Goal: Find specific page/section: Find specific page/section

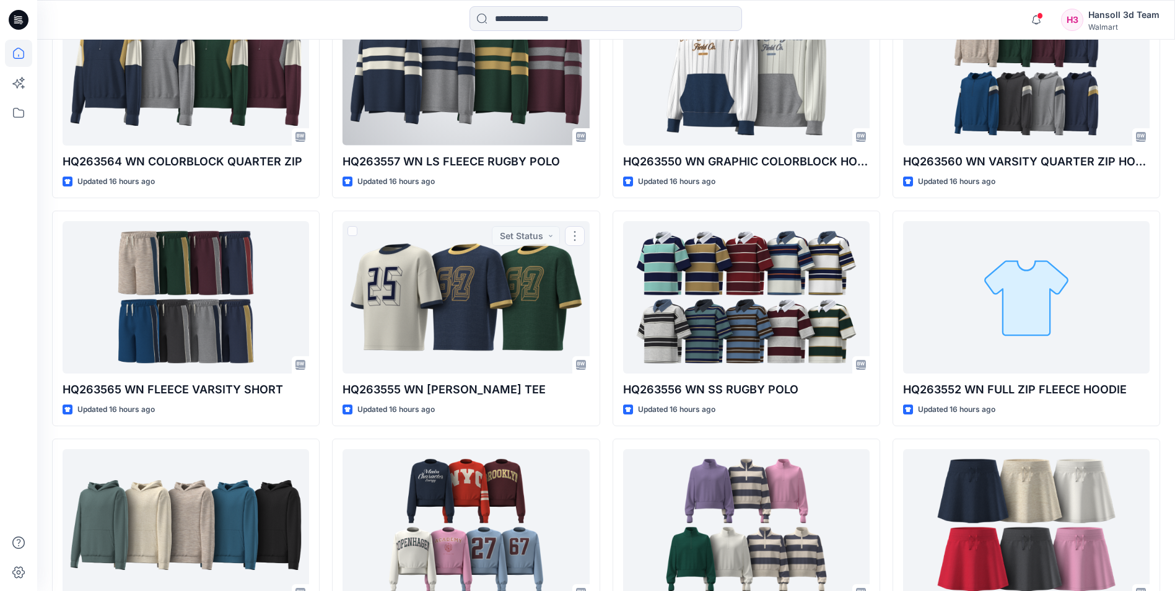
scroll to position [285, 0]
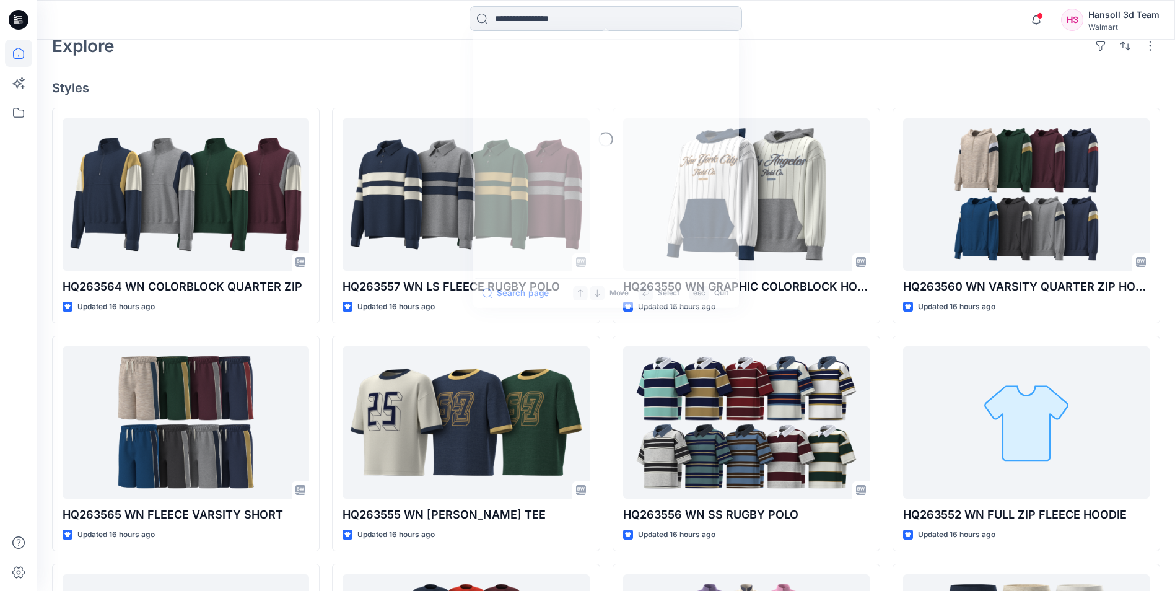
click at [549, 22] on input at bounding box center [606, 18] width 273 height 25
paste input "**********"
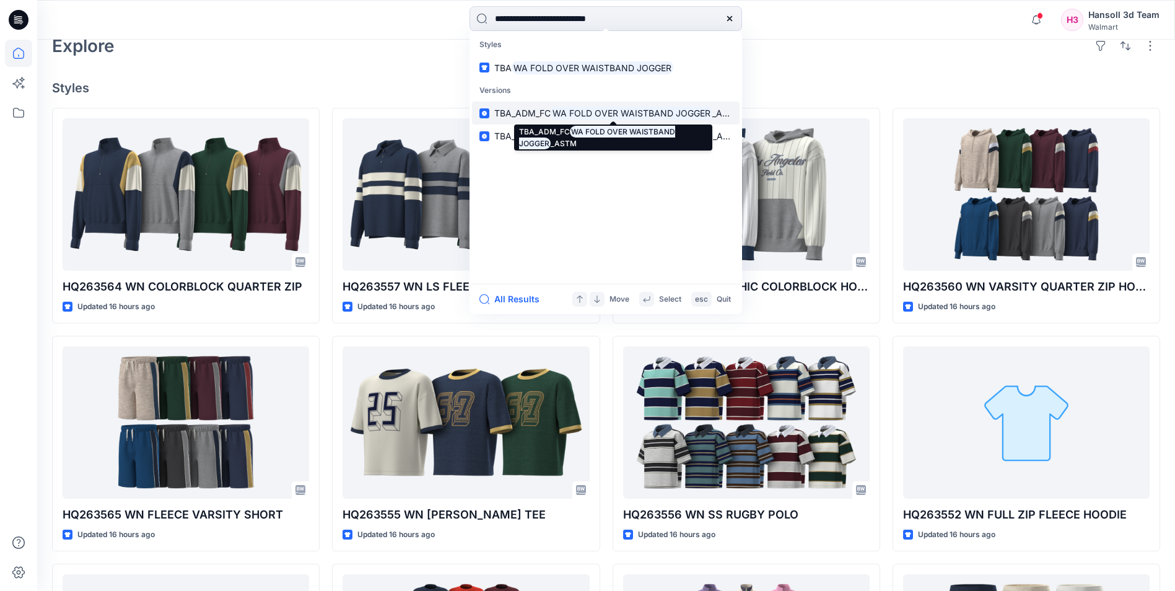
type input "**********"
click at [574, 112] on mark "WA FOLD OVER WAISTBAND JOGGER" at bounding box center [632, 113] width 162 height 14
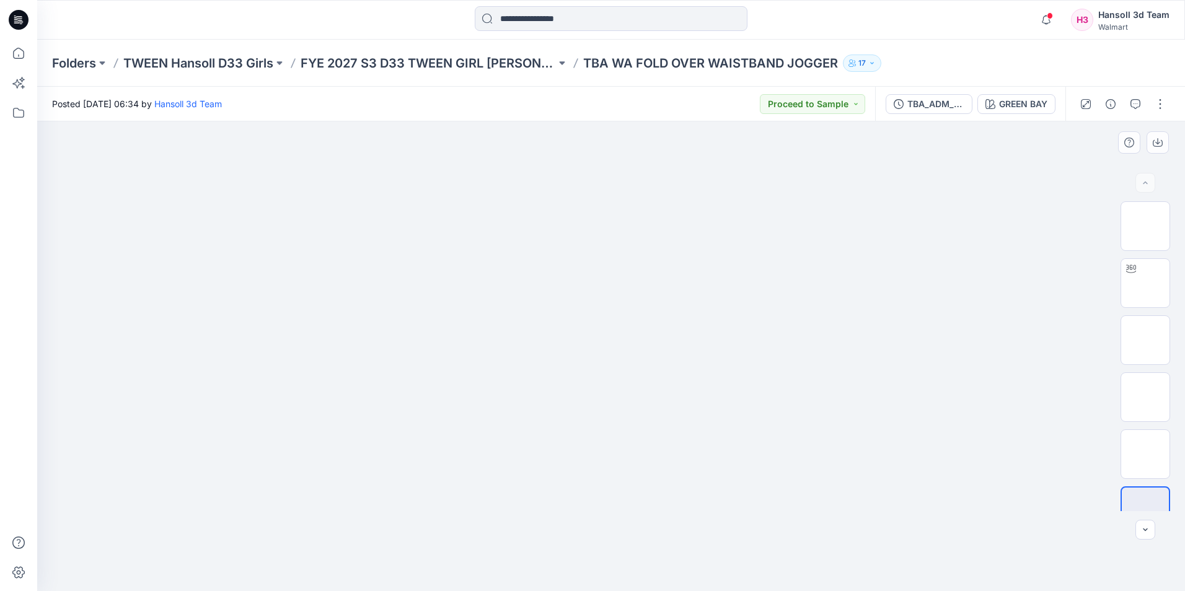
click at [478, 170] on img at bounding box center [611, 170] width 620 height 0
click at [817, 170] on img at bounding box center [611, 170] width 620 height 0
click at [1145, 283] on img at bounding box center [1145, 283] width 0 height 0
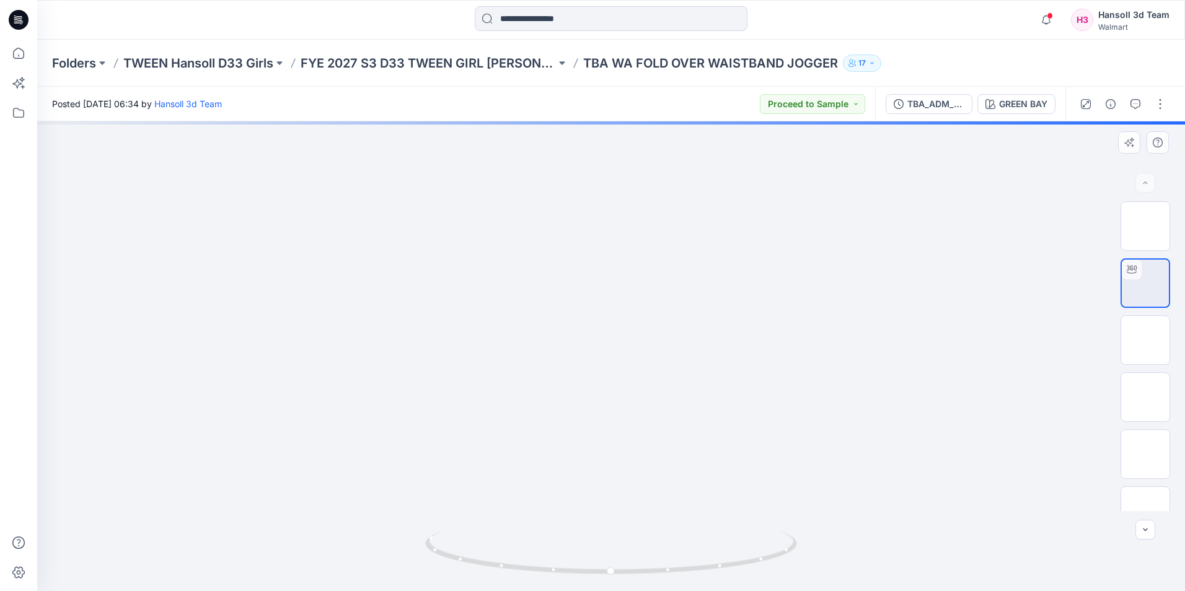
click at [895, 405] on div at bounding box center [610, 356] width 1147 height 470
click at [897, 307] on div at bounding box center [610, 356] width 1147 height 470
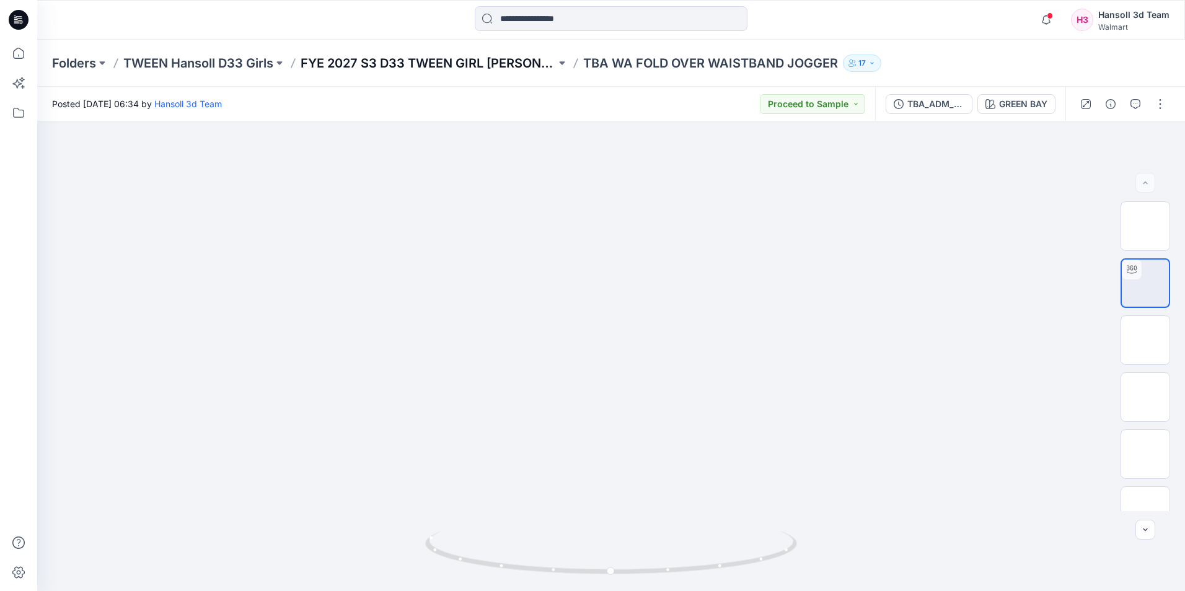
click at [483, 64] on p "FYE 2027 S3 D33 TWEEN GIRL [PERSON_NAME]" at bounding box center [428, 63] width 255 height 17
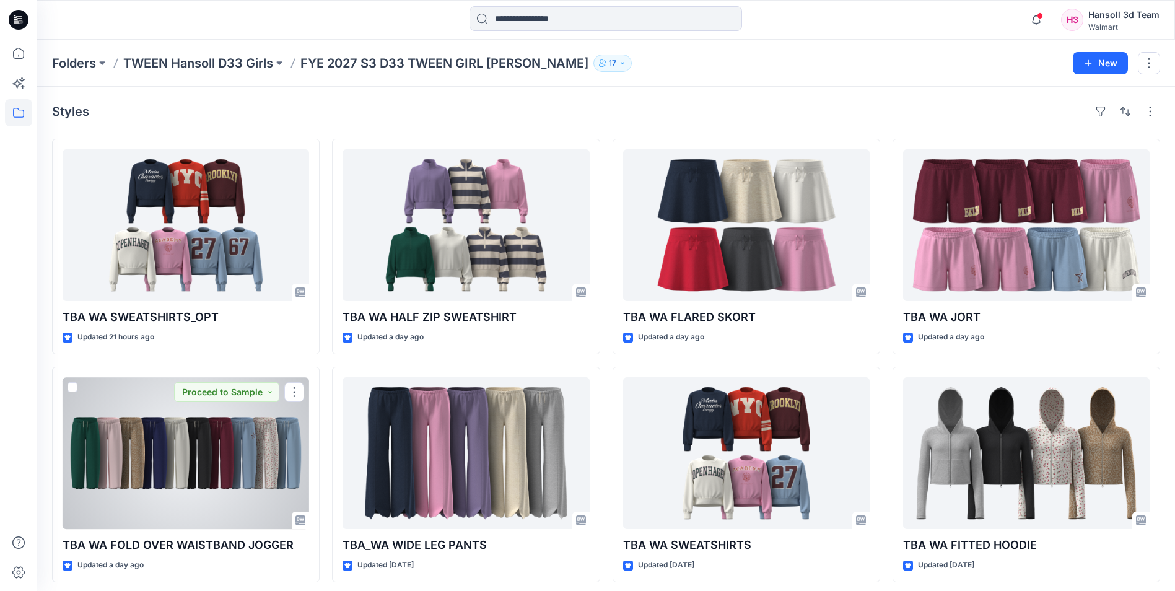
click at [231, 469] on div at bounding box center [186, 453] width 247 height 152
